Goal: Information Seeking & Learning: Learn about a topic

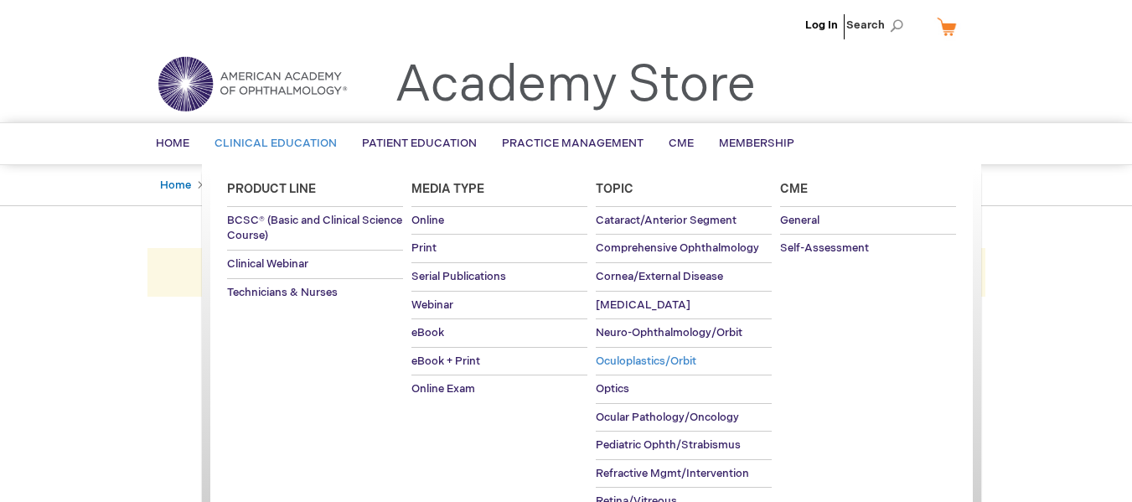
click at [642, 363] on span "Oculoplastics/Orbit" at bounding box center [646, 360] width 101 height 13
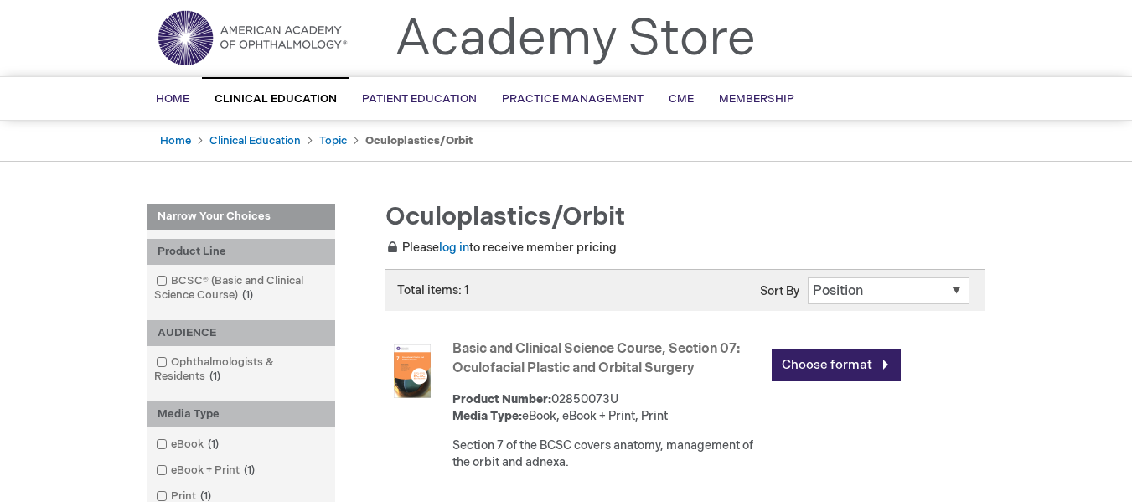
scroll to position [84, 0]
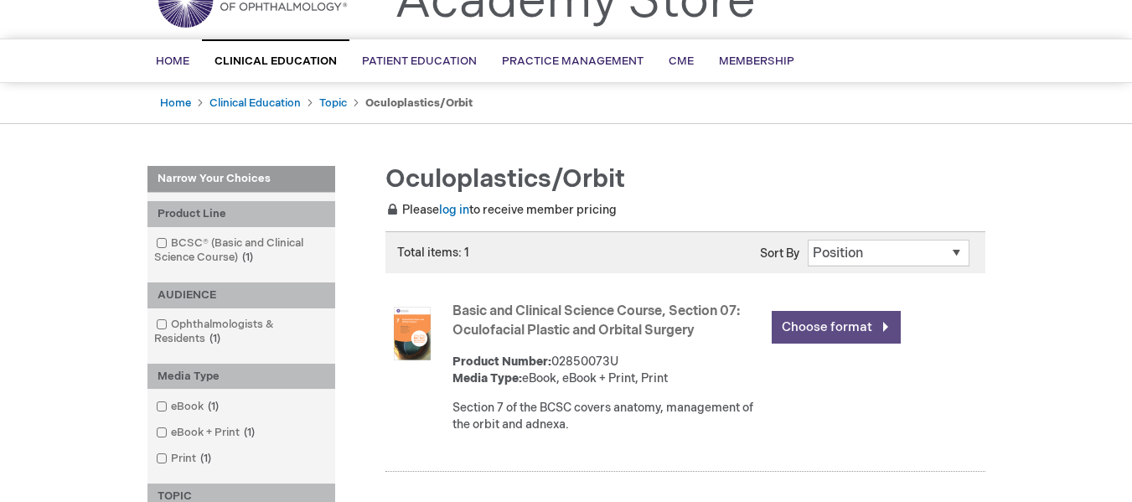
click at [819, 315] on link "Choose format" at bounding box center [836, 327] width 129 height 33
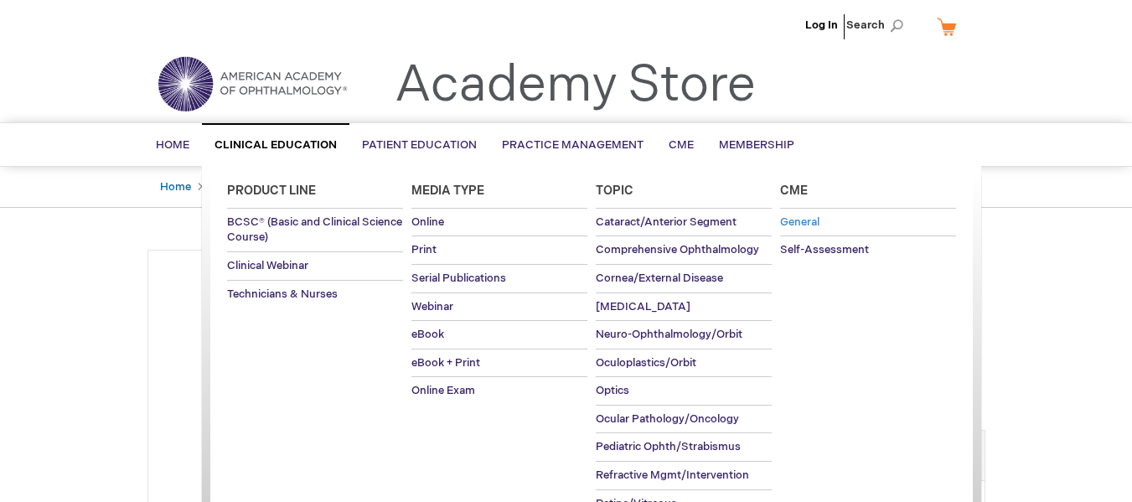
click at [814, 218] on span "General" at bounding box center [799, 221] width 39 height 13
